Goal: Use online tool/utility: Utilize a website feature to perform a specific function

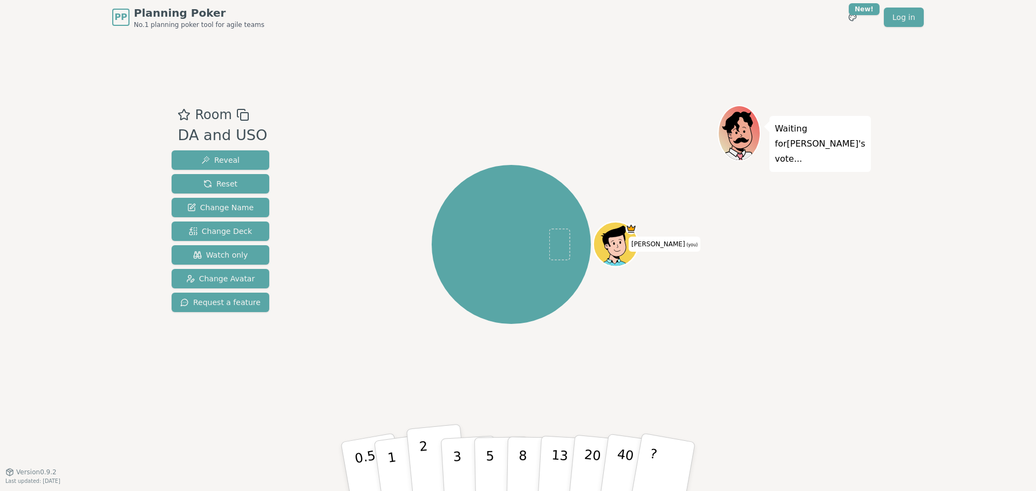
click at [428, 472] on button "2" at bounding box center [437, 468] width 62 height 86
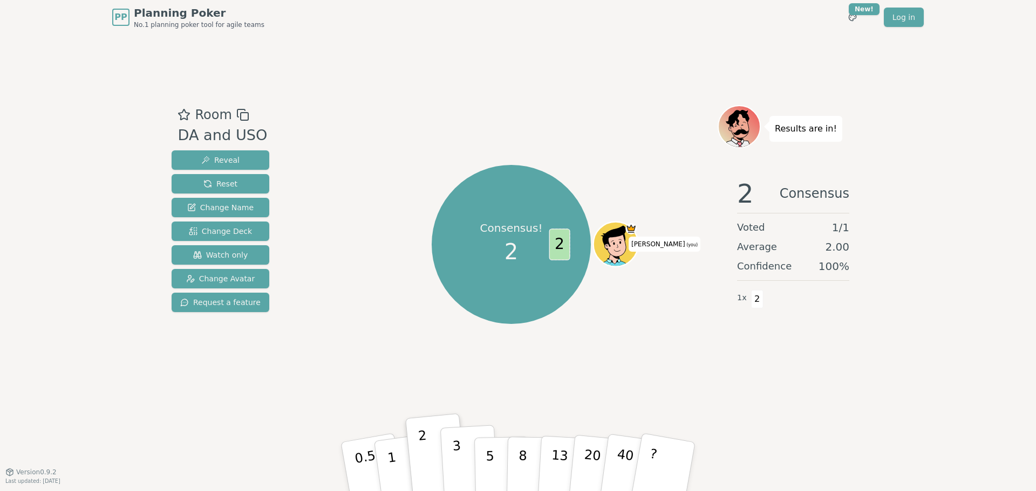
click at [465, 456] on button "3" at bounding box center [469, 467] width 59 height 84
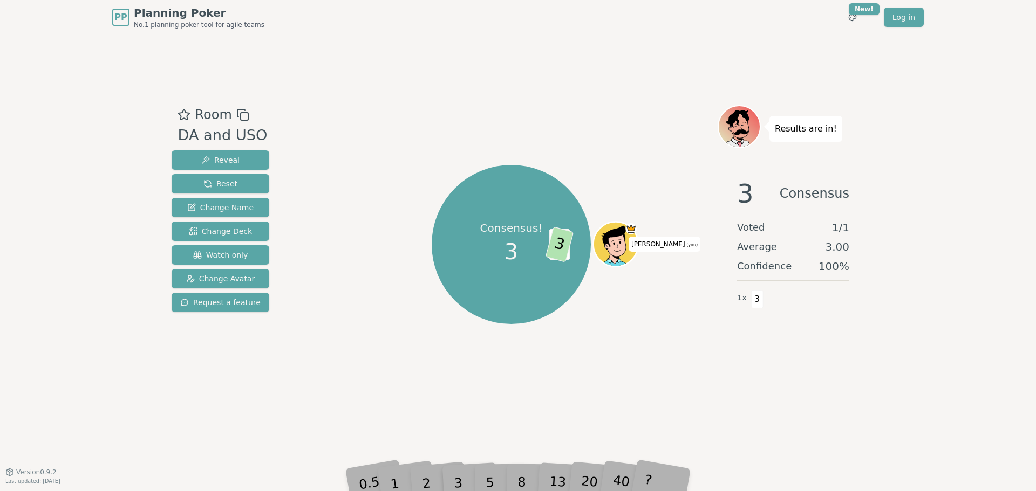
click at [833, 250] on span "3.00" at bounding box center [837, 247] width 24 height 15
click at [834, 250] on span "3.00" at bounding box center [837, 247] width 24 height 15
click at [211, 182] on span "Reset" at bounding box center [220, 184] width 34 height 11
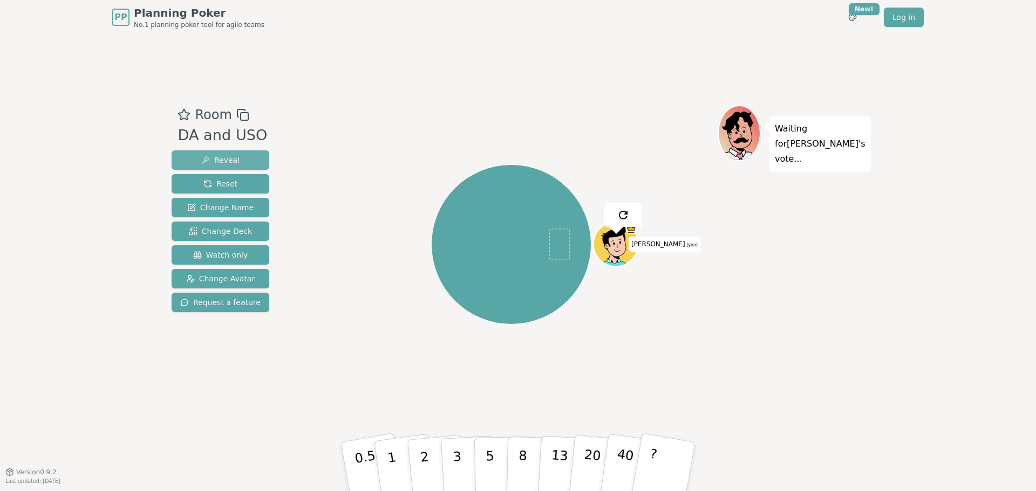
click at [231, 162] on span "Reveal" at bounding box center [220, 160] width 38 height 11
click at [112, 99] on div "PP Planning Poker No.1 planning poker tool for agile teams Toggle theme New! Lo…" at bounding box center [518, 245] width 1036 height 491
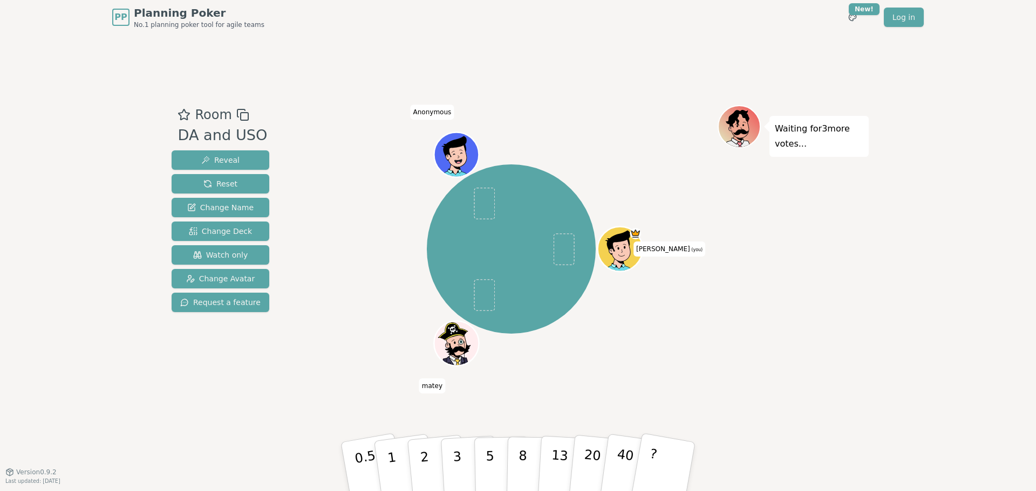
click at [693, 310] on div "[PERSON_NAME] (you) matey Anonymous" at bounding box center [511, 250] width 413 height 250
click at [222, 231] on span "Change Deck" at bounding box center [220, 231] width 63 height 11
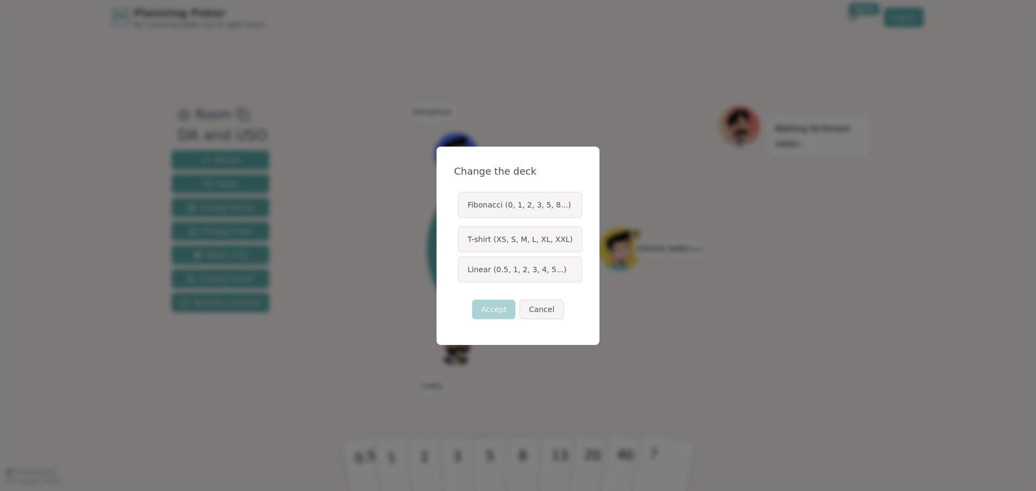
click at [483, 267] on label "Linear (0.5, 1, 2, 3, 4, 5...)" at bounding box center [520, 270] width 124 height 26
click at [462, 267] on button "Linear (0.5, 1, 2, 3, 4, 5...)" at bounding box center [457, 269] width 9 height 9
click at [513, 265] on label "Linear (0.5, 1, 2, 3, 4, 5...)" at bounding box center [520, 270] width 124 height 26
click at [462, 265] on button "Linear (0.5, 1, 2, 3, 4, 5...)" at bounding box center [457, 269] width 9 height 9
click at [518, 268] on label "Linear (0.5, 1, 2, 3, 4, 5...)" at bounding box center [520, 270] width 124 height 26
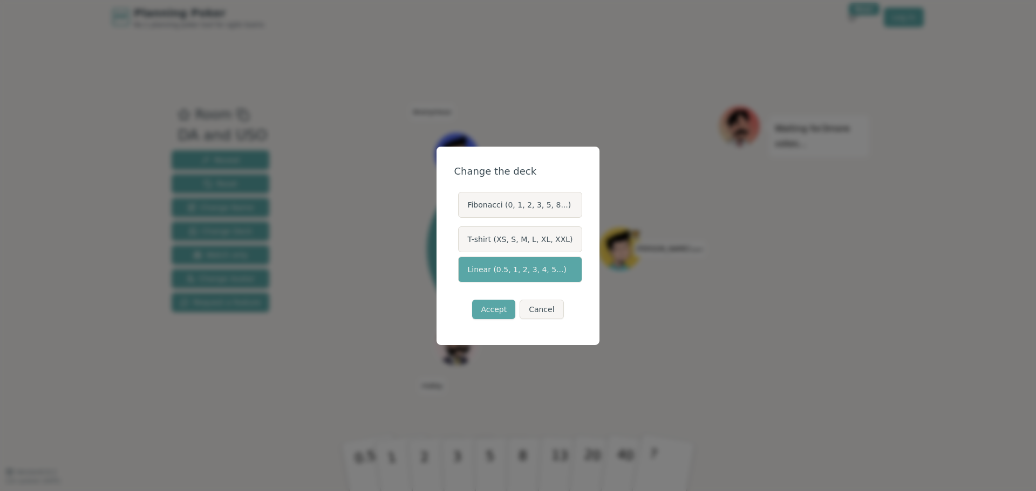
click at [462, 268] on button "Linear (0.5, 1, 2, 3, 4, 5...)" at bounding box center [457, 269] width 9 height 9
click at [518, 268] on label "Linear (0.5, 1, 2, 3, 4, 5...)" at bounding box center [520, 270] width 124 height 26
click at [462, 268] on button "Linear (0.5, 1, 2, 3, 4, 5...)" at bounding box center [457, 269] width 9 height 9
click at [554, 205] on label "Fibonacci (0, 1, 2, 3, 5, 8...)" at bounding box center [520, 205] width 124 height 26
click at [462, 205] on button "Fibonacci (0, 1, 2, 3, 5, 8...)" at bounding box center [457, 205] width 9 height 9
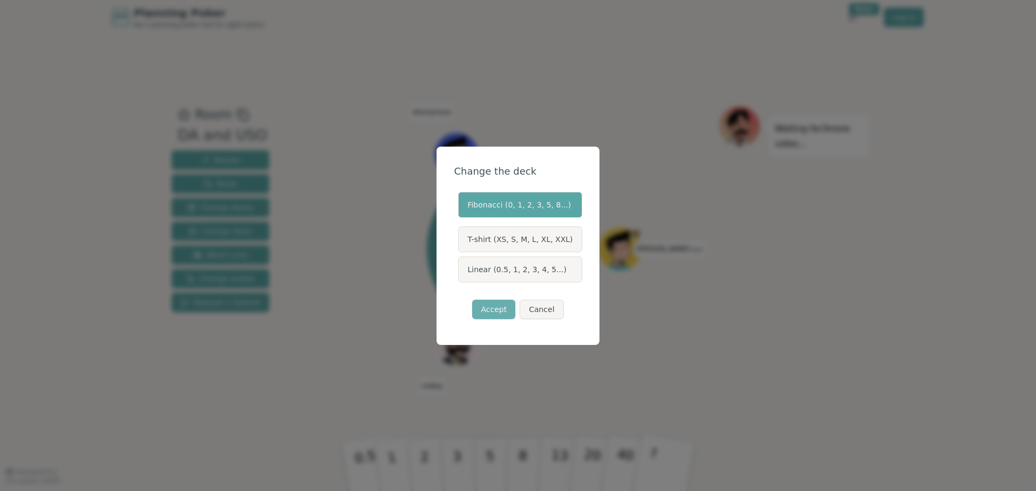
click at [496, 308] on button "Accept" at bounding box center [493, 309] width 43 height 19
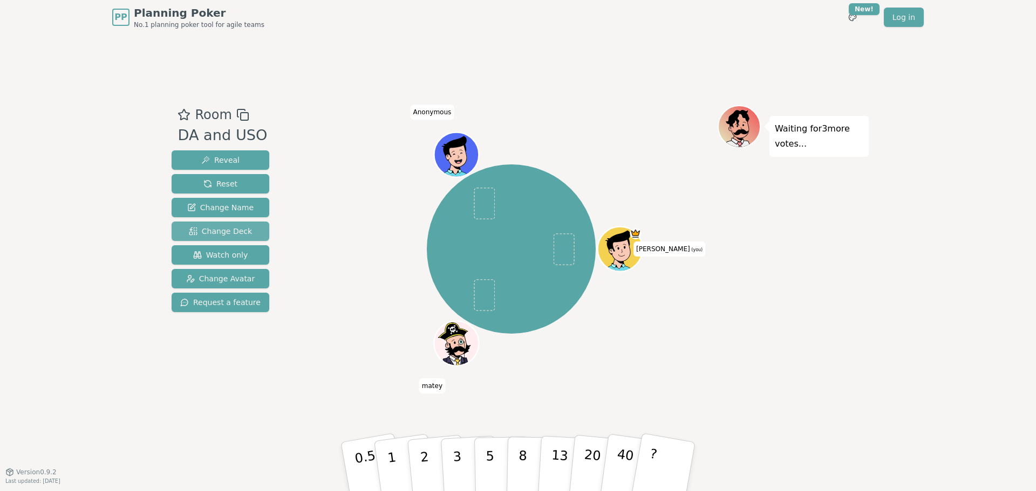
click at [231, 229] on span "Change Deck" at bounding box center [220, 231] width 63 height 11
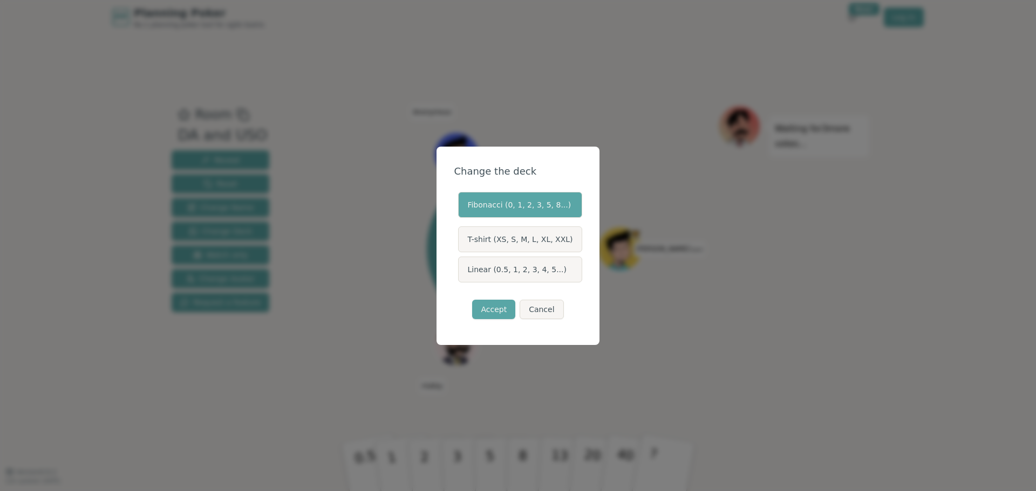
click at [526, 270] on label "Linear (0.5, 1, 2, 3, 4, 5...)" at bounding box center [520, 270] width 124 height 26
click at [462, 270] on button "Linear (0.5, 1, 2, 3, 4, 5...)" at bounding box center [457, 269] width 9 height 9
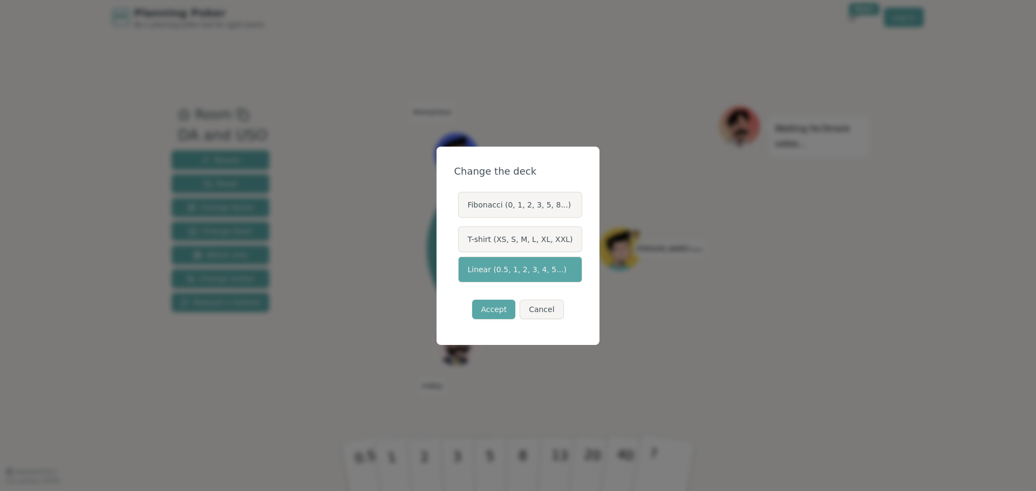
click at [495, 306] on button "Accept" at bounding box center [493, 309] width 43 height 19
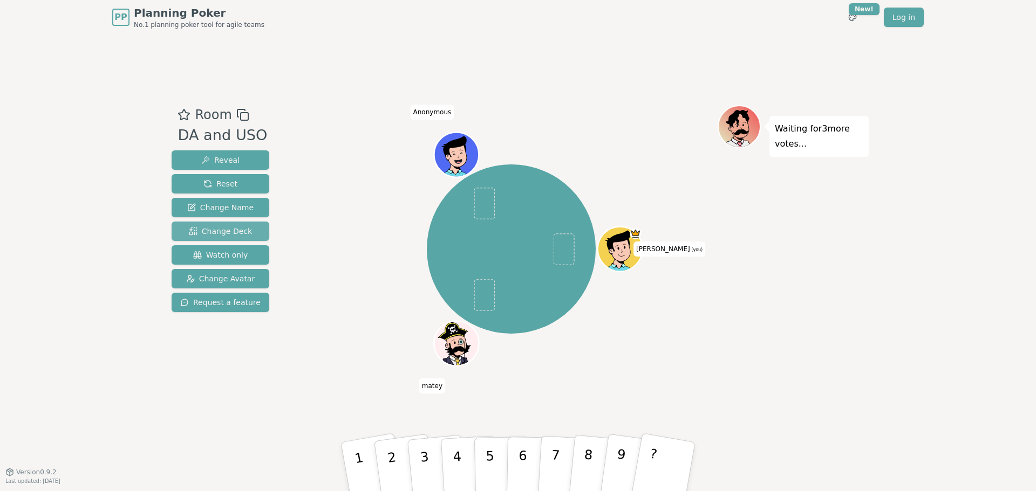
click at [249, 232] on button "Change Deck" at bounding box center [221, 231] width 98 height 19
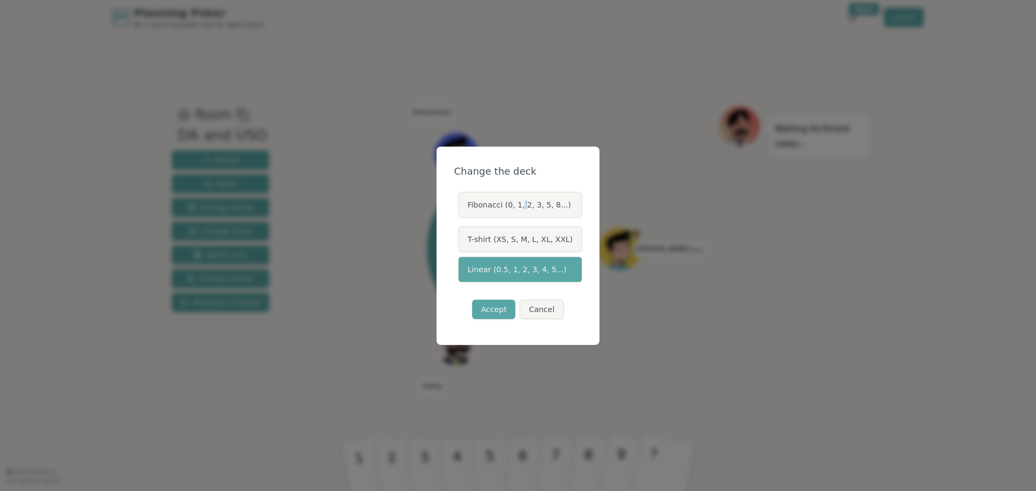
click at [524, 199] on label "Fibonacci (0, 1, 2, 3, 5, 8...)" at bounding box center [520, 205] width 124 height 26
click at [525, 206] on label "Fibonacci (0, 1, 2, 3, 5, 8...)" at bounding box center [520, 205] width 124 height 26
click at [462, 206] on button "Fibonacci (0, 1, 2, 3, 5, 8...)" at bounding box center [457, 205] width 9 height 9
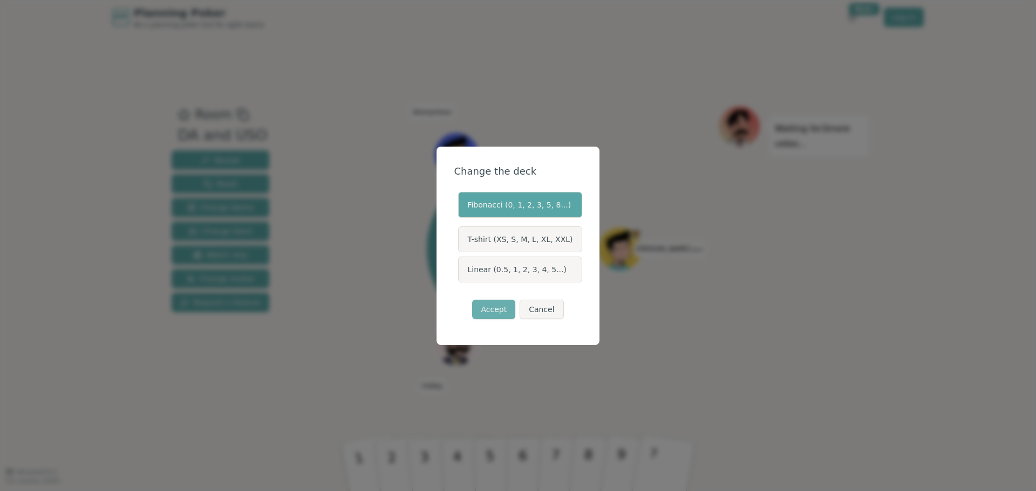
click at [495, 313] on button "Accept" at bounding box center [493, 309] width 43 height 19
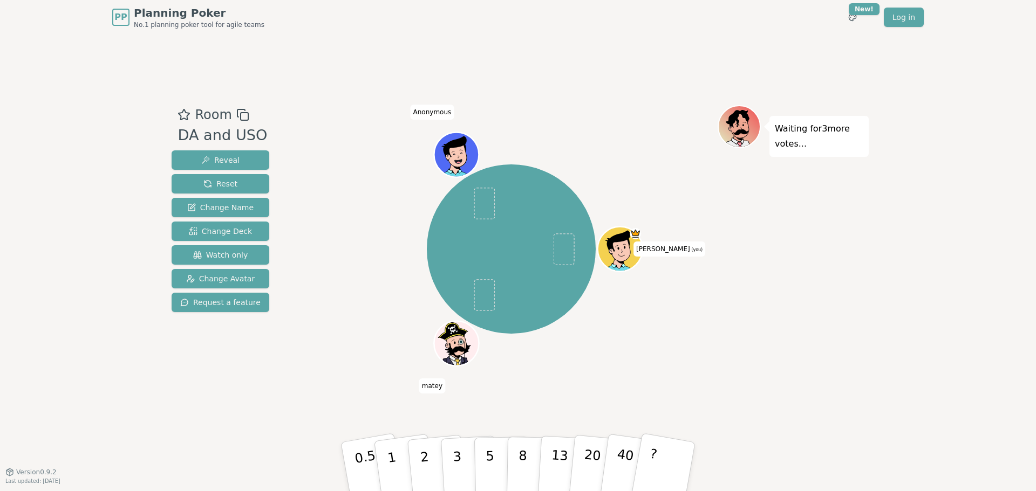
click at [323, 377] on div "[PERSON_NAME] (you) matey Anonymous" at bounding box center [511, 253] width 413 height 297
click at [235, 252] on span "Watch only" at bounding box center [220, 255] width 55 height 11
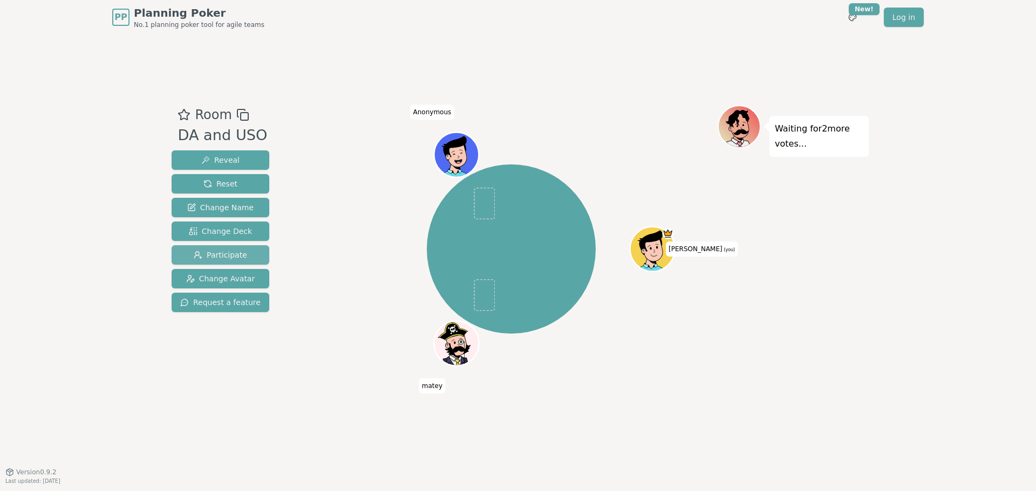
click at [235, 252] on span "Participate" at bounding box center [220, 255] width 53 height 11
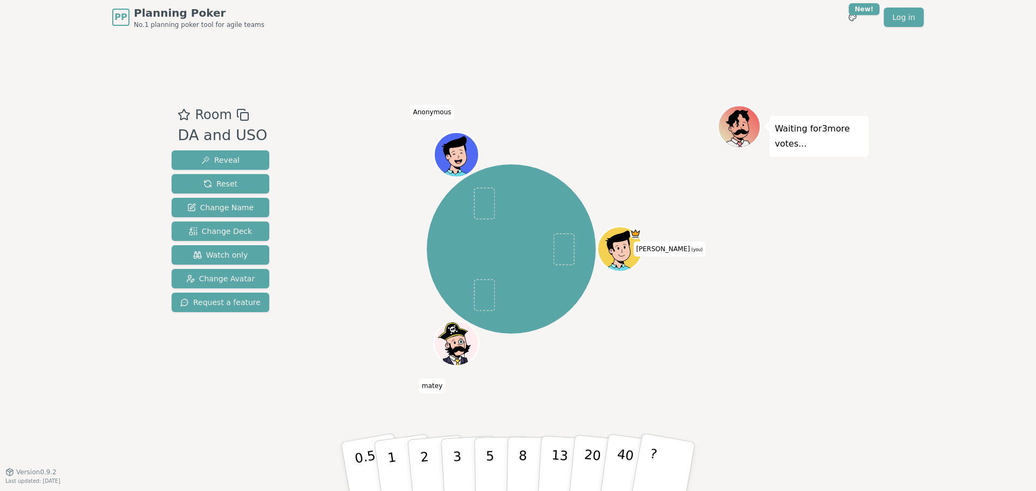
click at [227, 405] on div "Room DA and USO Reveal Reset Change Name Change Deck Watch only Change Avatar R…" at bounding box center [517, 254] width 701 height 438
click at [202, 412] on div "Room DA and USO Reveal Reset Change Name Change Deck Watch only Change Avatar R…" at bounding box center [517, 254] width 701 height 438
click at [833, 307] on div "Waiting for 3 more votes..." at bounding box center [793, 253] width 151 height 297
click at [339, 44] on div "Room DA and USO Reveal Reset Change Name Change Deck Watch only Change Avatar R…" at bounding box center [517, 254] width 701 height 438
